Goal: Navigation & Orientation: Find specific page/section

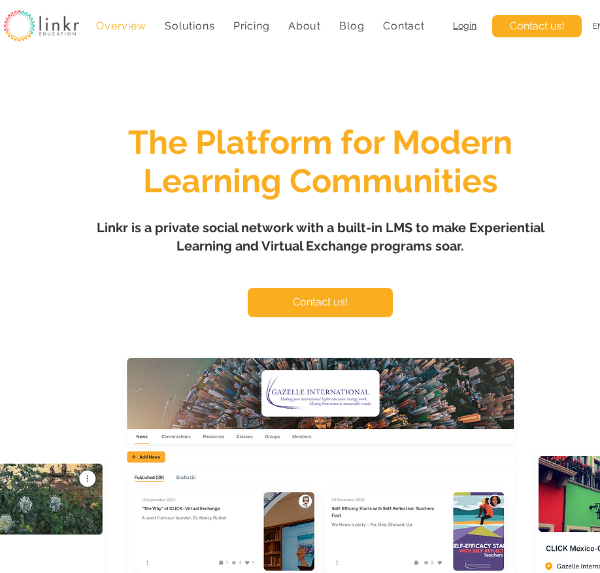
click at [465, 22] on span "Login" at bounding box center [465, 25] width 24 height 10
click at [458, 28] on span "Login" at bounding box center [465, 25] width 24 height 10
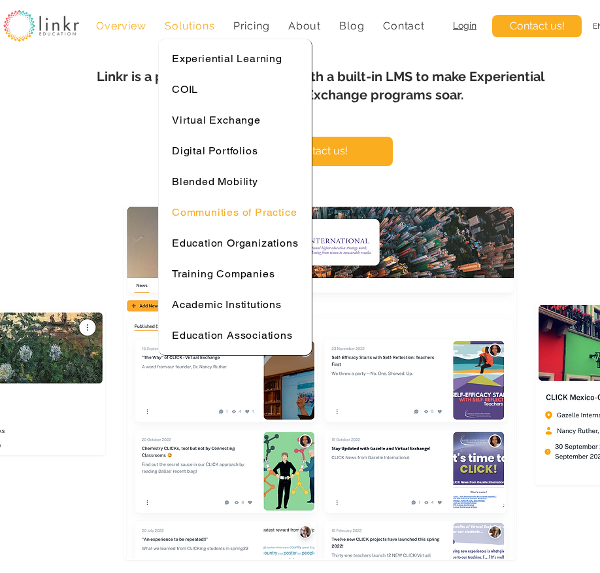
scroll to position [196, 0]
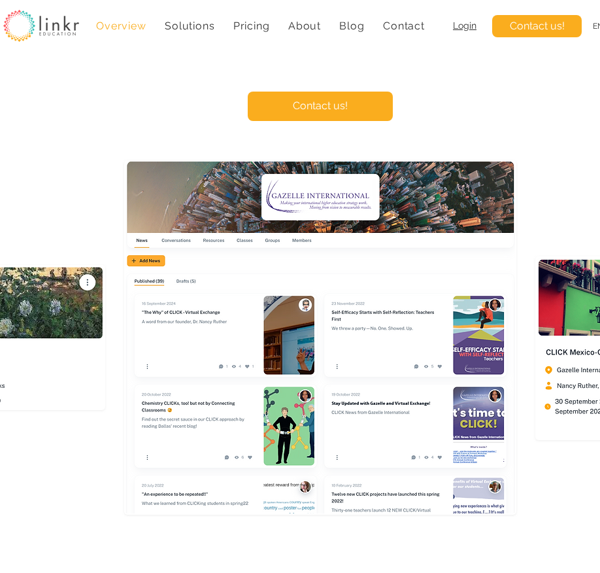
click at [468, 22] on span "Login" at bounding box center [465, 25] width 24 height 10
click at [142, 262] on img "main content" at bounding box center [320, 337] width 390 height 352
click at [32, 27] on img at bounding box center [41, 26] width 76 height 32
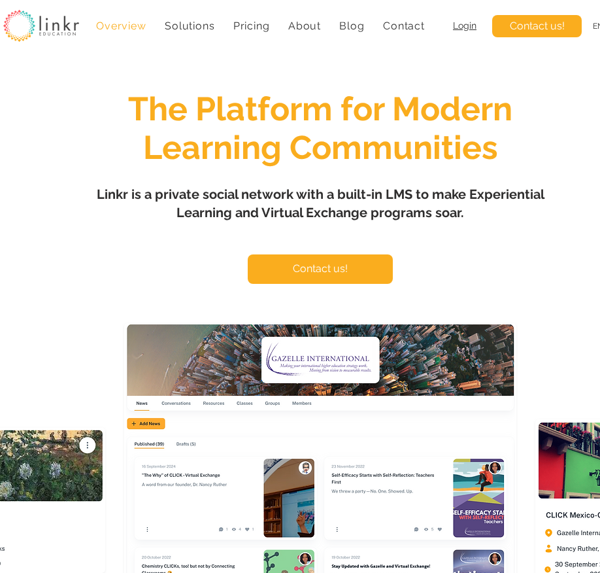
scroll to position [0, 0]
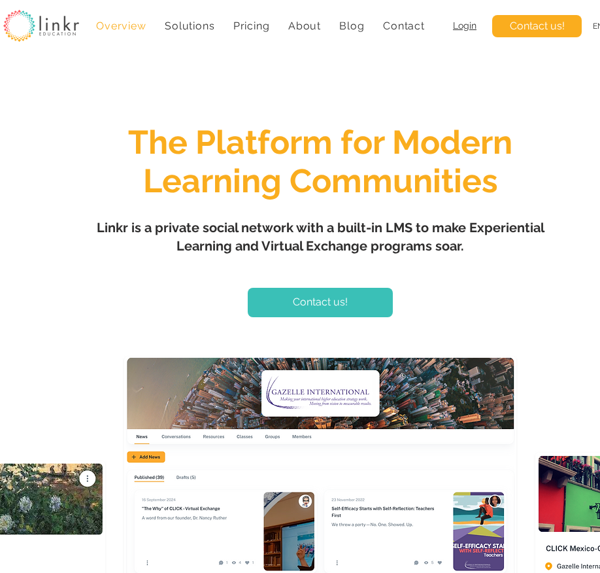
click at [329, 308] on span "Contact us!" at bounding box center [320, 302] width 55 height 14
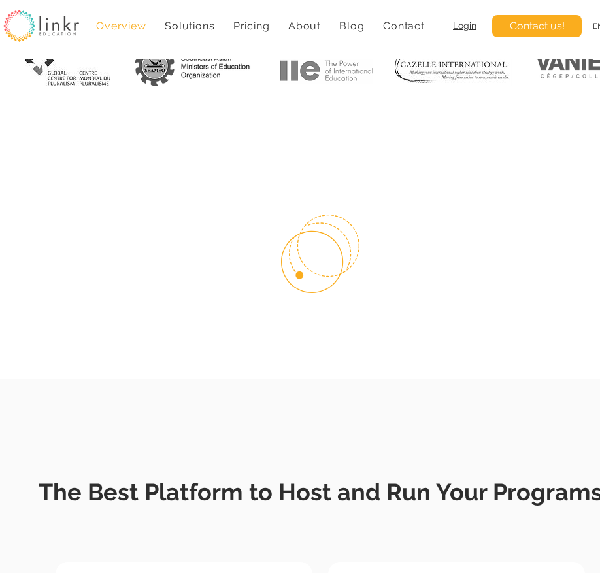
scroll to position [997, 0]
